Goal: Information Seeking & Learning: Compare options

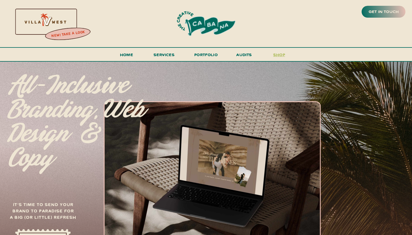
click at [278, 54] on h3 "shop" at bounding box center [280, 56] width 28 height 10
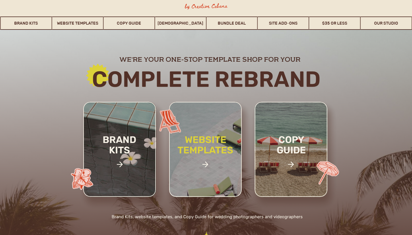
click at [198, 163] on h2 "website templates" at bounding box center [206, 151] width 76 height 33
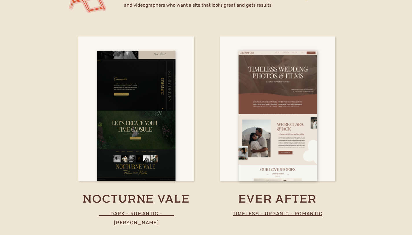
scroll to position [1759, 0]
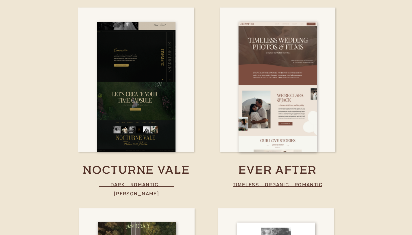
drag, startPoint x: 156, startPoint y: 153, endPoint x: 125, endPoint y: 91, distance: 69.6
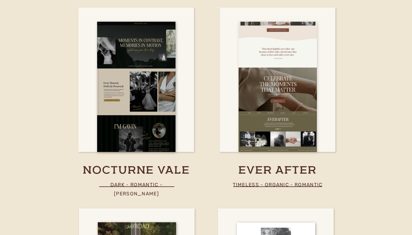
drag, startPoint x: 265, startPoint y: 89, endPoint x: 267, endPoint y: 91, distance: 3.9
click at [267, 91] on div at bounding box center [278, 87] width 78 height 130
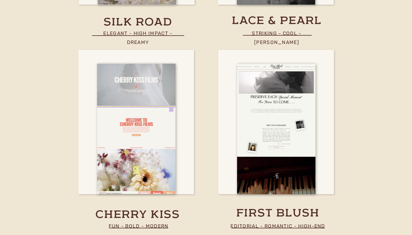
scroll to position [2106, 0]
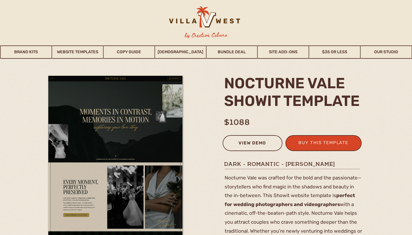
click at [262, 144] on div "view demo" at bounding box center [253, 144] width 52 height 10
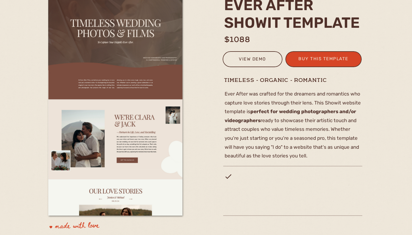
scroll to position [29, 0]
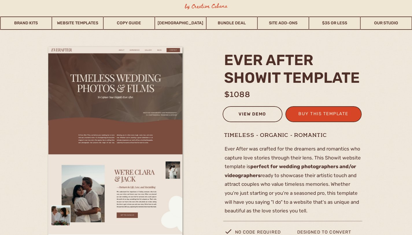
click at [258, 113] on div "view demo" at bounding box center [253, 115] width 52 height 10
click at [240, 114] on div "view demo" at bounding box center [253, 115] width 52 height 10
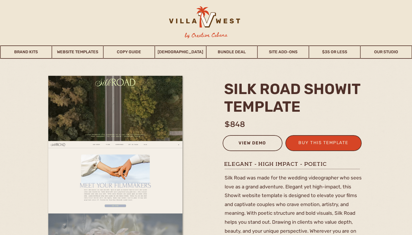
click at [260, 142] on div "view demo" at bounding box center [253, 144] width 52 height 10
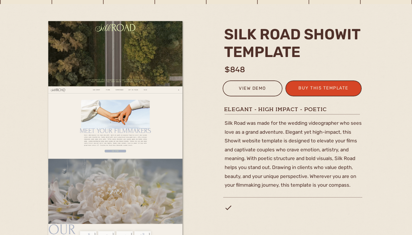
scroll to position [29, 0]
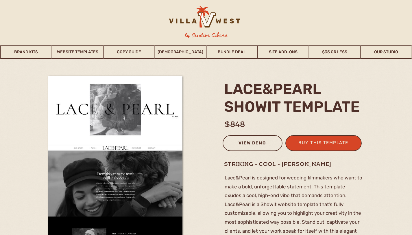
click at [262, 140] on div "view demo" at bounding box center [253, 144] width 52 height 10
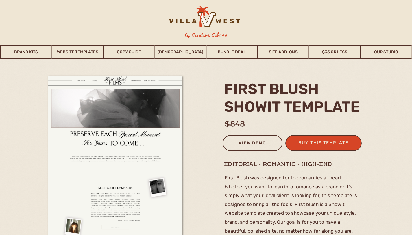
click at [249, 141] on div "view demo" at bounding box center [253, 144] width 52 height 10
